Goal: Download file/media

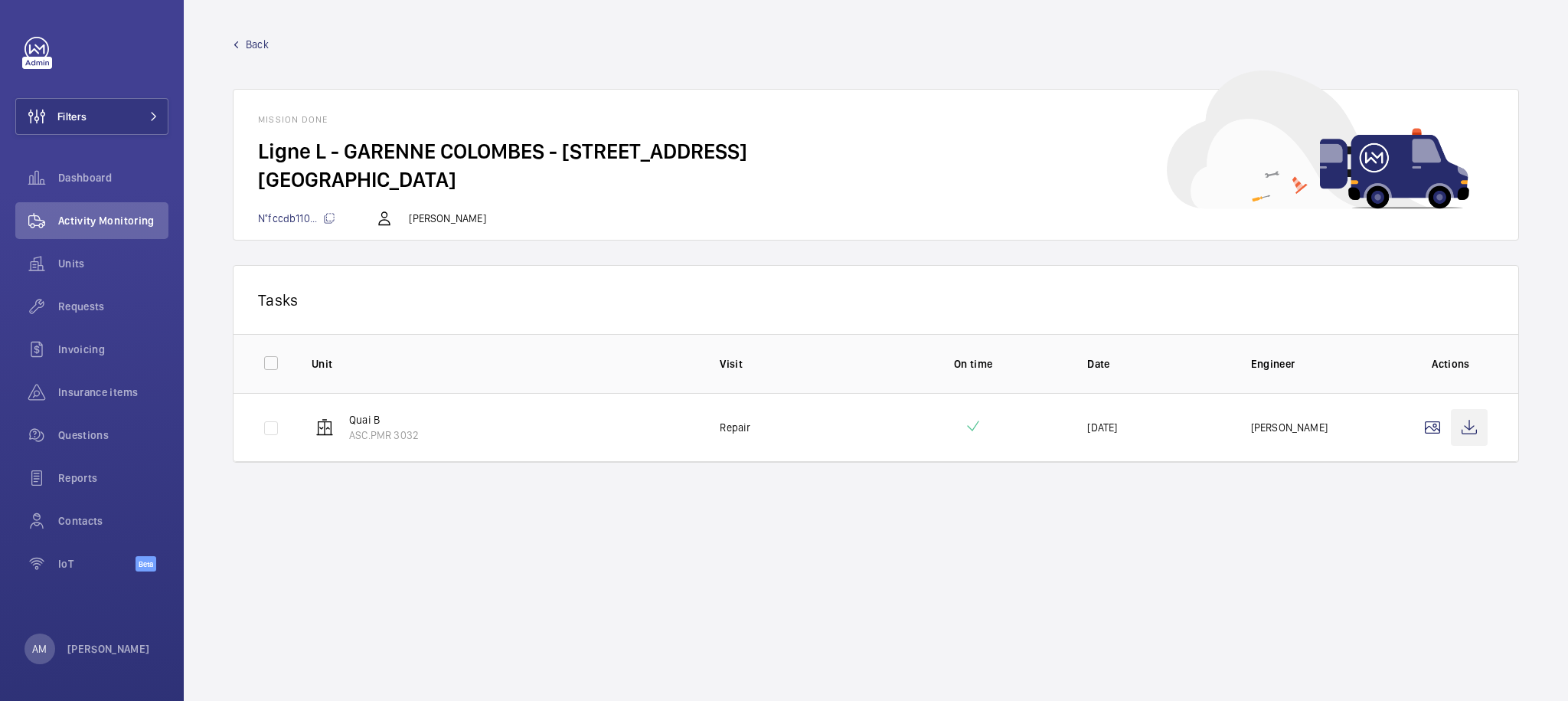
click at [1464, 432] on wm-front-icon-button at bounding box center [1469, 427] width 37 height 37
click at [1476, 434] on wm-front-icon-button at bounding box center [1469, 427] width 37 height 37
click at [912, 205] on wm-front-card-body "Ligne L - GARENNE COLOMBES - 8 Rue de l'Arrivée 92250 LA GARENNE-COLOMBES" at bounding box center [875, 173] width 1284 height 72
